Goal: Task Accomplishment & Management: Complete application form

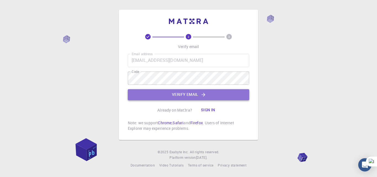
click at [187, 98] on button "Verify email" at bounding box center [188, 94] width 121 height 11
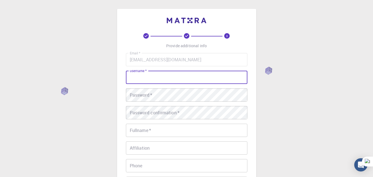
click at [168, 79] on input "username   *" at bounding box center [186, 77] width 121 height 13
type input "Tamoor33"
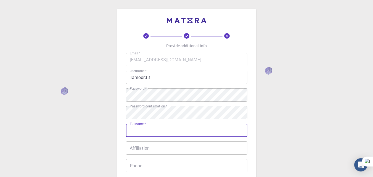
click at [152, 131] on input "Fullname   *" at bounding box center [186, 130] width 121 height 13
type input "Tamoor Ahmad"
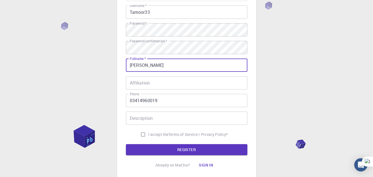
scroll to position [65, 0]
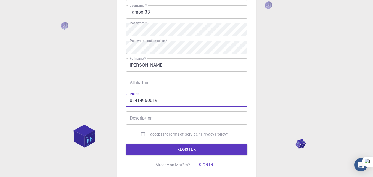
click at [178, 97] on input "03414960019" at bounding box center [186, 99] width 121 height 13
type input "0"
type input "15601595130"
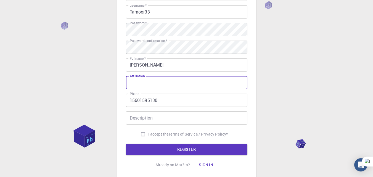
click at [152, 83] on input "Affiliation" at bounding box center [186, 82] width 121 height 13
type input "Student"
click at [143, 121] on input "Description" at bounding box center [186, 117] width 121 height 13
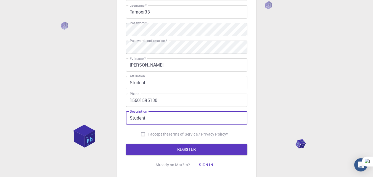
type input "Student"
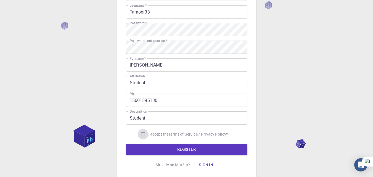
click at [141, 134] on input "I accept the Terms of Service / Privacy Policy *" at bounding box center [143, 134] width 10 height 10
checkbox input "true"
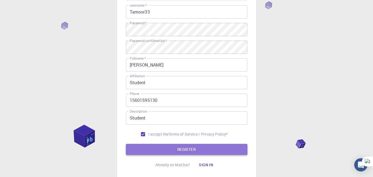
click at [188, 153] on button "REGISTER" at bounding box center [186, 149] width 121 height 11
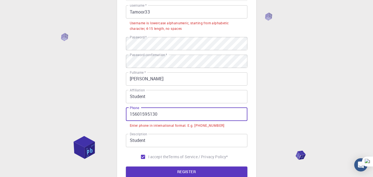
click at [129, 114] on input "15601595130" at bounding box center [186, 114] width 121 height 13
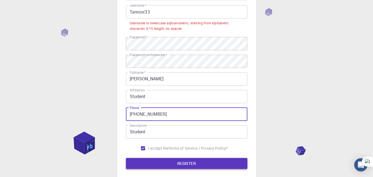
type input "+8615601595130"
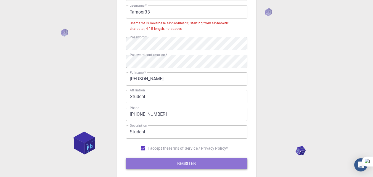
click at [195, 161] on button "REGISTER" at bounding box center [186, 163] width 121 height 11
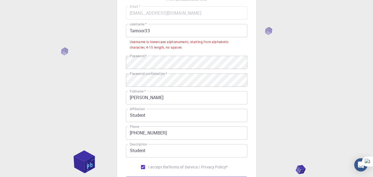
scroll to position [43, 0]
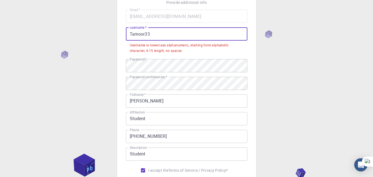
click at [133, 34] on input "Tamoor33" at bounding box center [186, 33] width 121 height 13
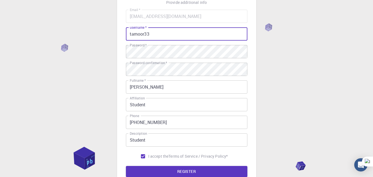
scroll to position [104, 0]
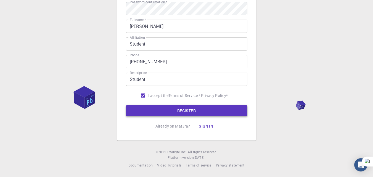
type input "tamoor33"
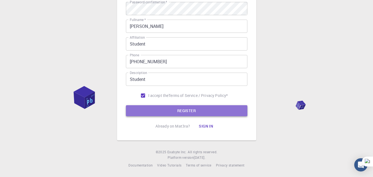
click at [194, 110] on button "REGISTER" at bounding box center [186, 110] width 121 height 11
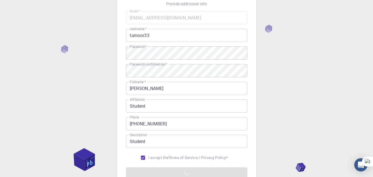
scroll to position [42, 0]
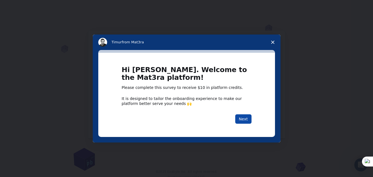
click at [248, 122] on button "Next" at bounding box center [243, 118] width 16 height 9
click at [246, 119] on button "Next" at bounding box center [243, 118] width 16 height 9
click at [272, 41] on icon "Close survey" at bounding box center [272, 42] width 3 height 3
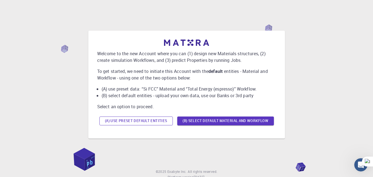
click at [160, 119] on button "(A) Use preset default entities" at bounding box center [135, 120] width 73 height 9
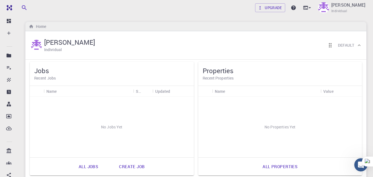
click at [256, 90] on div "Name" at bounding box center [266, 91] width 103 height 11
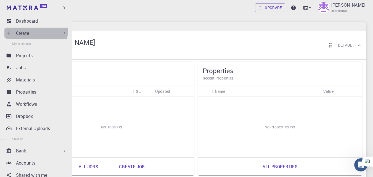
click at [17, 28] on div "Create" at bounding box center [36, 33] width 65 height 11
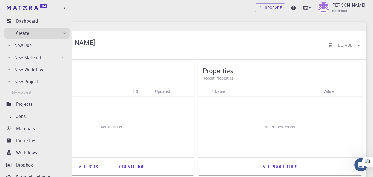
click at [35, 59] on p "New Material" at bounding box center [27, 57] width 26 height 7
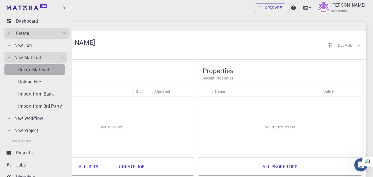
click at [36, 68] on p "Create Material" at bounding box center [33, 69] width 31 height 7
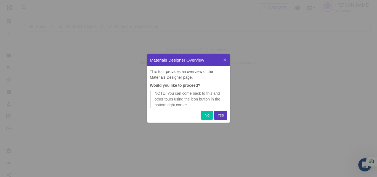
scroll to position [64, 79]
click at [218, 111] on button "Yes" at bounding box center [220, 115] width 13 height 9
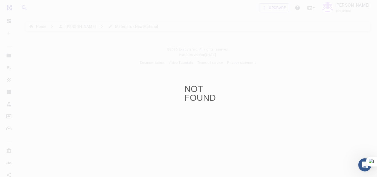
click at [205, 103] on div "NOT FOUND" at bounding box center [188, 88] width 377 height 177
click at [12, 6] on div "NOT FOUND" at bounding box center [188, 88] width 377 height 177
click at [192, 89] on div "NOT FOUND" at bounding box center [188, 88] width 8 height 8
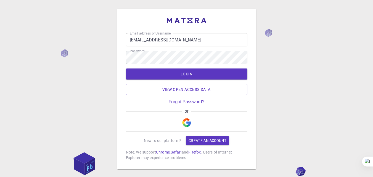
click at [197, 76] on button "LOGIN" at bounding box center [186, 73] width 121 height 11
